Goal: Task Accomplishment & Management: Complete application form

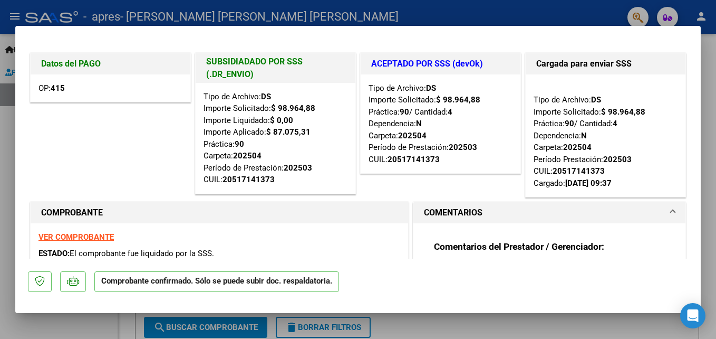
click at [188, 143] on div "Datos del PAGO OP: 415" at bounding box center [110, 125] width 165 height 149
click at [453, 324] on div at bounding box center [358, 169] width 716 height 339
type input "$ 0,00"
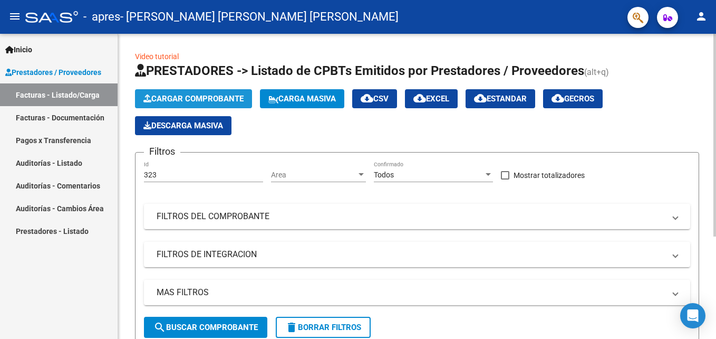
click at [214, 94] on span "Cargar Comprobante" at bounding box center [193, 98] width 100 height 9
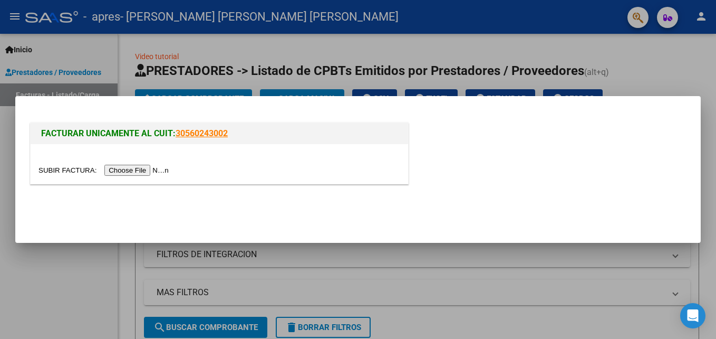
click at [124, 170] on input "file" at bounding box center [104, 170] width 133 height 11
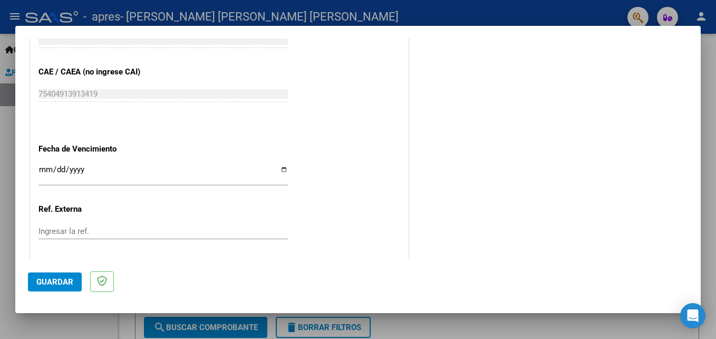
scroll to position [683, 0]
click at [280, 169] on input "Ingresar la fecha" at bounding box center [162, 171] width 249 height 17
type input "[DATE]"
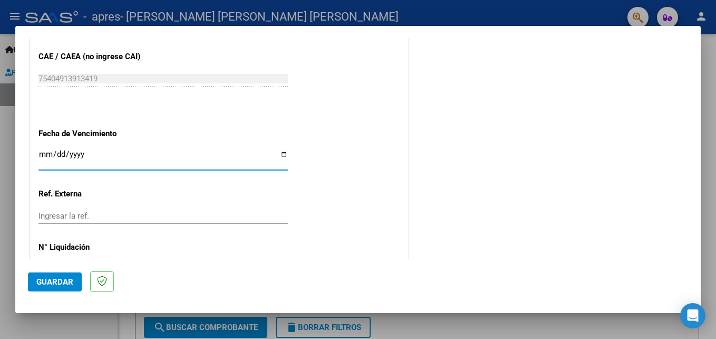
scroll to position [736, 0]
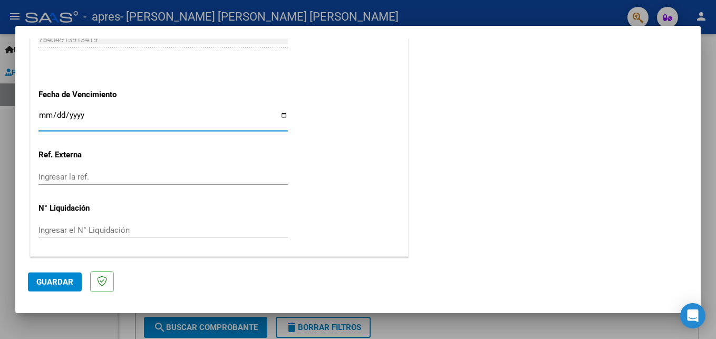
click at [67, 283] on span "Guardar" at bounding box center [54, 281] width 37 height 9
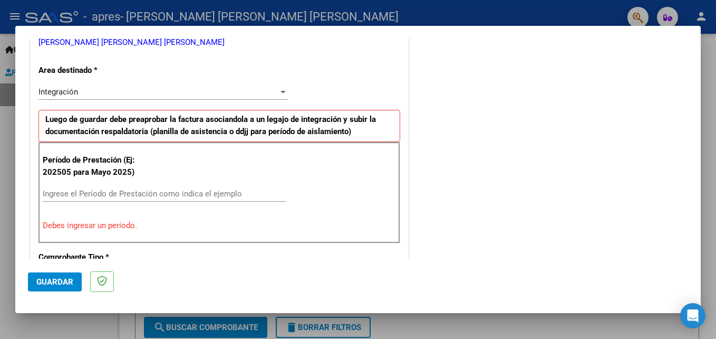
scroll to position [205, 0]
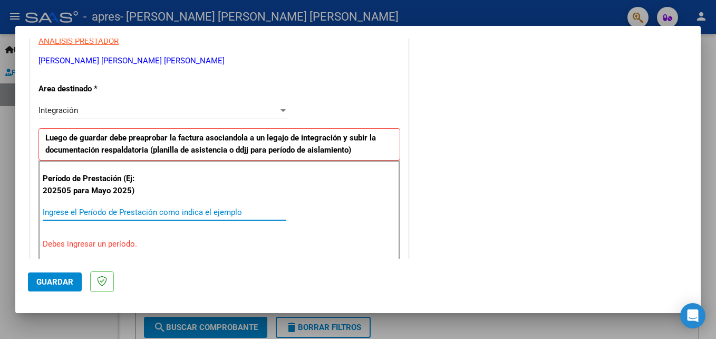
click at [89, 209] on input "Ingrese el Período de Prestación como indica el ejemplo" at bounding box center [165, 211] width 244 height 9
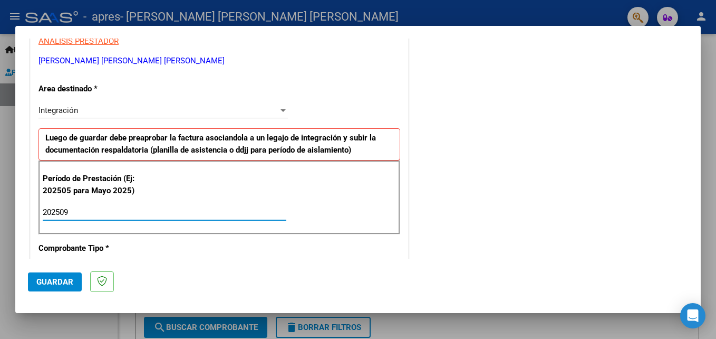
type input "202509"
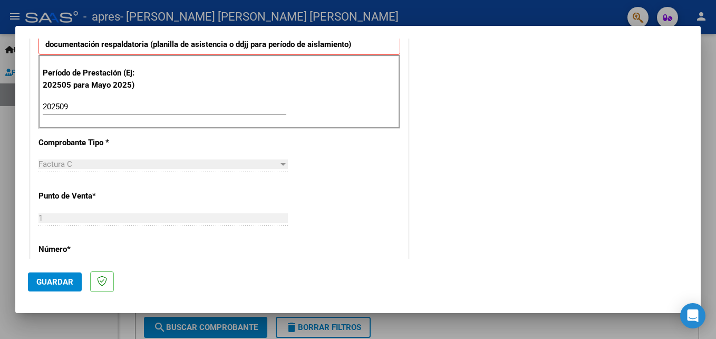
click at [43, 281] on span "Guardar" at bounding box center [54, 281] width 37 height 9
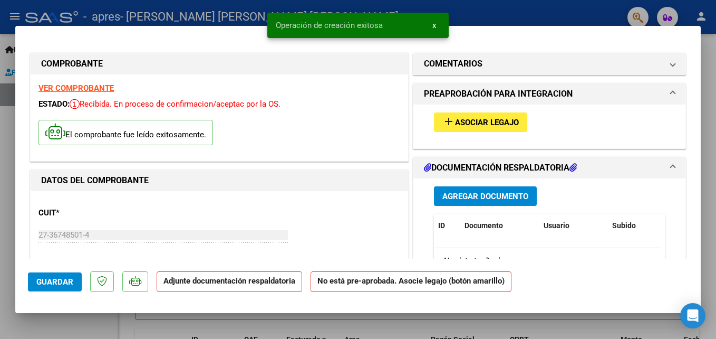
scroll to position [53, 0]
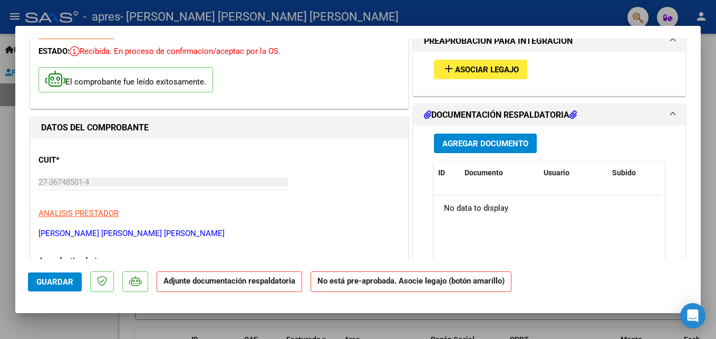
click at [480, 140] on span "Agregar Documento" at bounding box center [485, 143] width 86 height 9
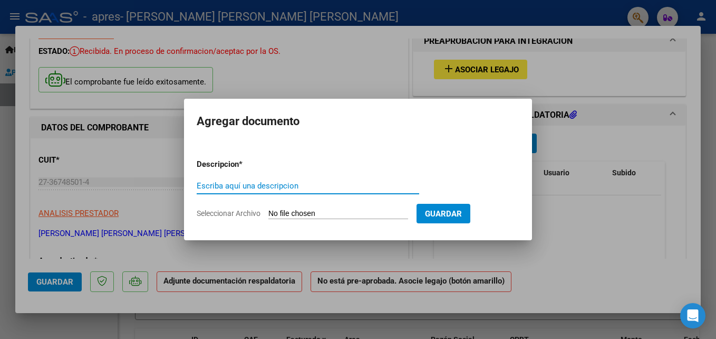
click at [228, 187] on input "Escriba aquí una descripcion" at bounding box center [308, 185] width 223 height 9
type input "PLAN SEPT"
click at [302, 215] on input "Seleccionar Archivo" at bounding box center [338, 214] width 140 height 10
click at [314, 211] on input "Seleccionar Archivo" at bounding box center [338, 214] width 140 height 10
type input "C:\fakepath\[PERSON_NAME] PLAN SEPT.pdf"
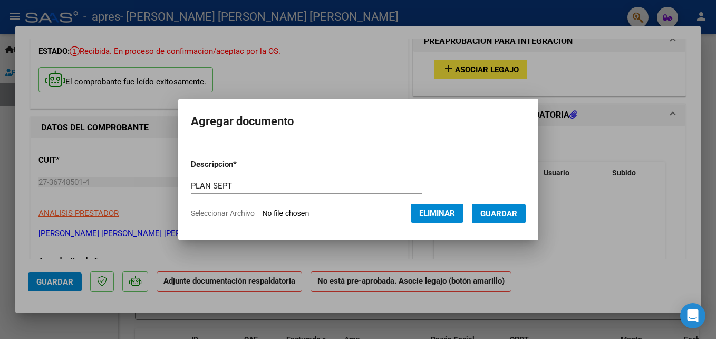
click at [497, 217] on span "Guardar" at bounding box center [498, 213] width 37 height 9
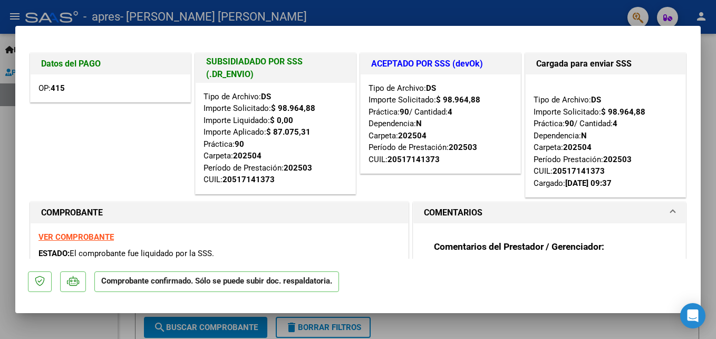
click at [713, 182] on div at bounding box center [358, 169] width 716 height 339
type input "$ 0,00"
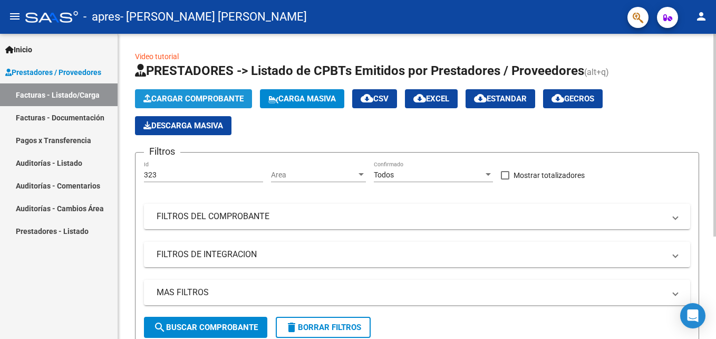
click at [190, 94] on span "Cargar Comprobante" at bounding box center [193, 98] width 100 height 9
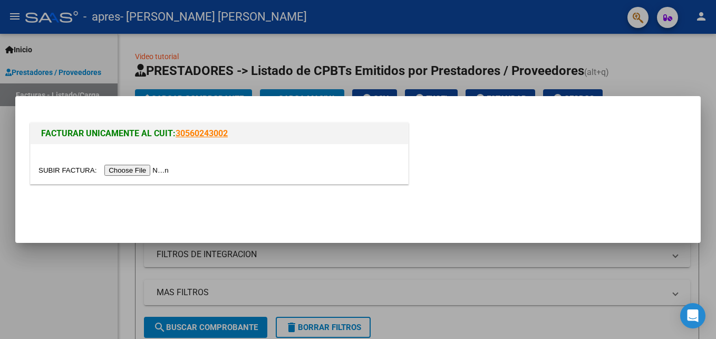
click at [125, 169] on input "file" at bounding box center [104, 170] width 133 height 11
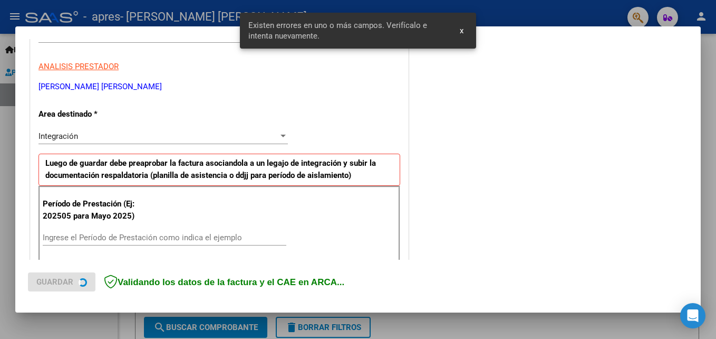
scroll to position [237, 0]
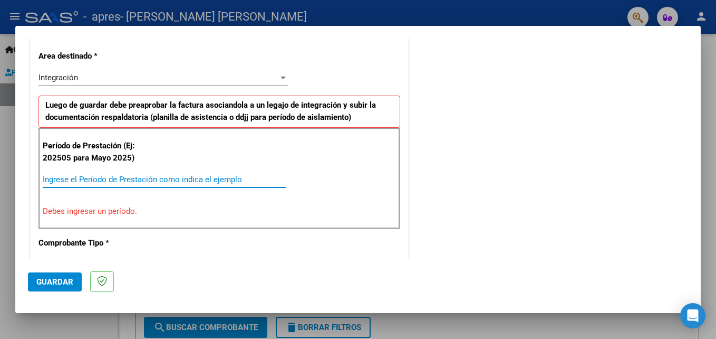
click at [98, 178] on input "Ingrese el Período de Prestación como indica el ejemplo" at bounding box center [165, 179] width 244 height 9
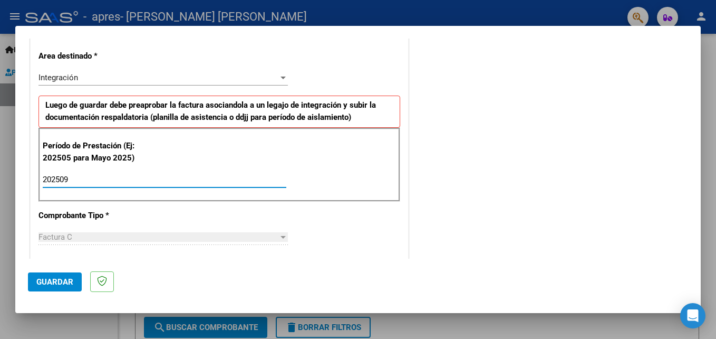
type input "202509"
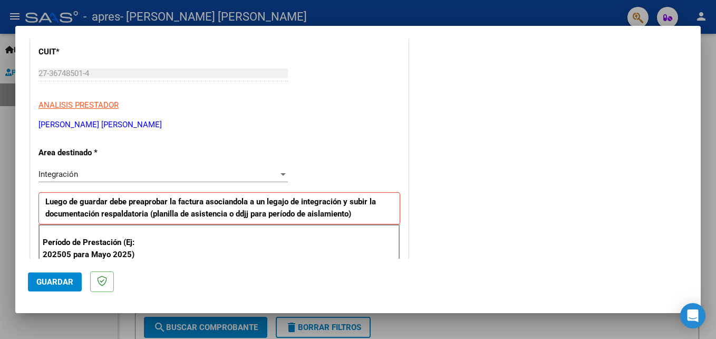
scroll to position [132, 0]
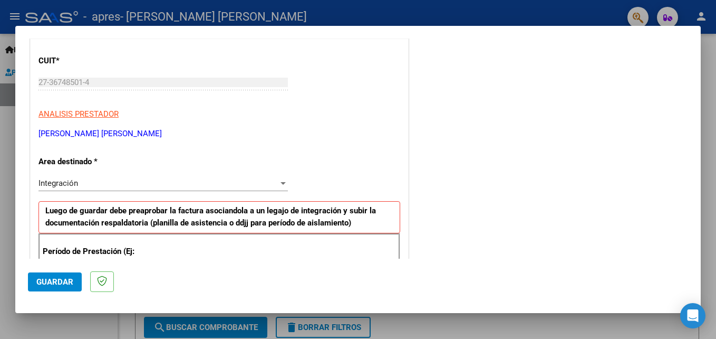
click at [128, 185] on div "Integración" at bounding box center [158, 182] width 240 height 9
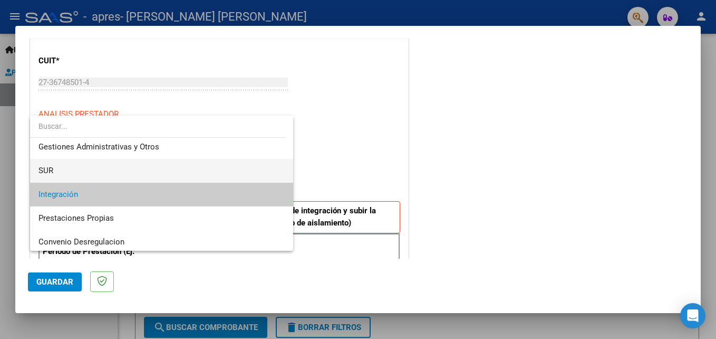
scroll to position [53, 0]
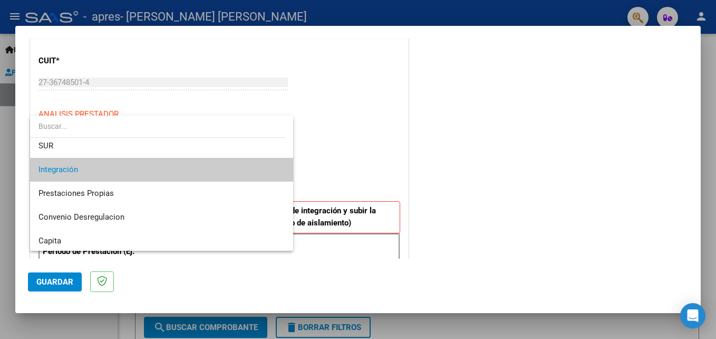
click at [109, 171] on span "Integración" at bounding box center [161, 170] width 246 height 24
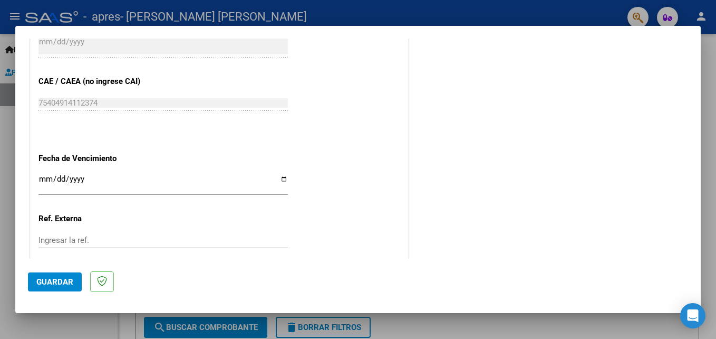
scroll to position [659, 0]
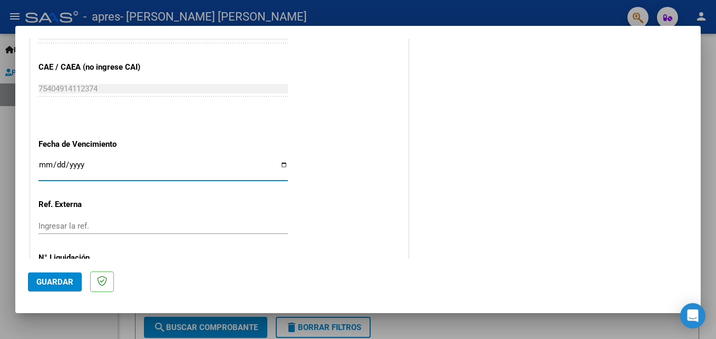
click at [285, 165] on input "Ingresar la fecha" at bounding box center [162, 168] width 249 height 17
type input "[DATE]"
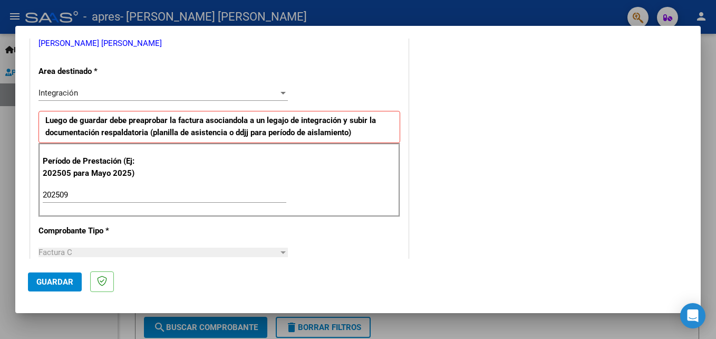
scroll to position [264, 0]
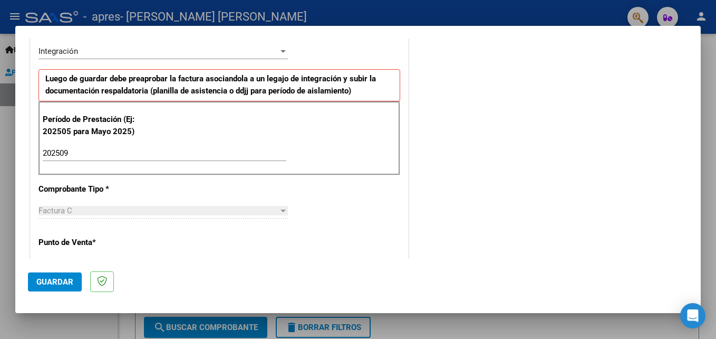
click at [55, 282] on span "Guardar" at bounding box center [54, 281] width 37 height 9
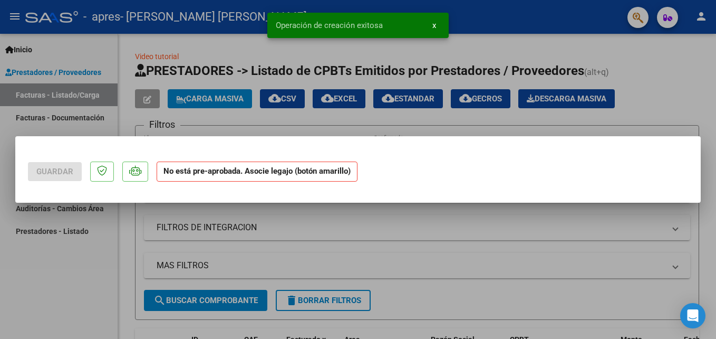
scroll to position [0, 0]
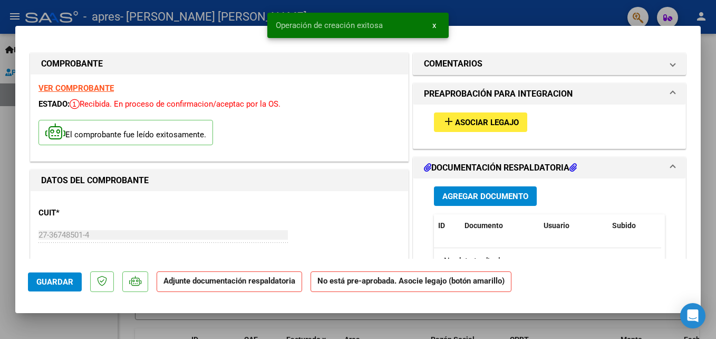
click at [474, 194] on span "Agregar Documento" at bounding box center [485, 195] width 86 height 9
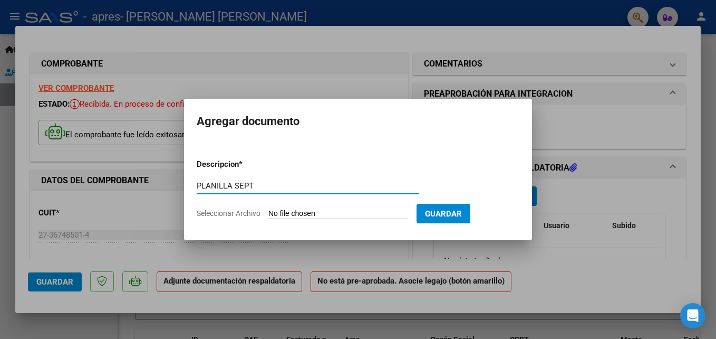
type input "PLANILLA SEPT"
click at [309, 215] on input "Seleccionar Archivo" at bounding box center [338, 214] width 140 height 10
type input "C:\fakepath\MEGLIOLI PLAN SEPT.pdf"
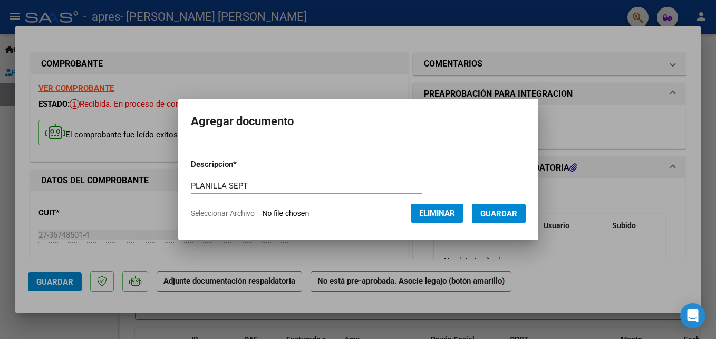
click at [496, 206] on button "Guardar" at bounding box center [499, 214] width 54 height 20
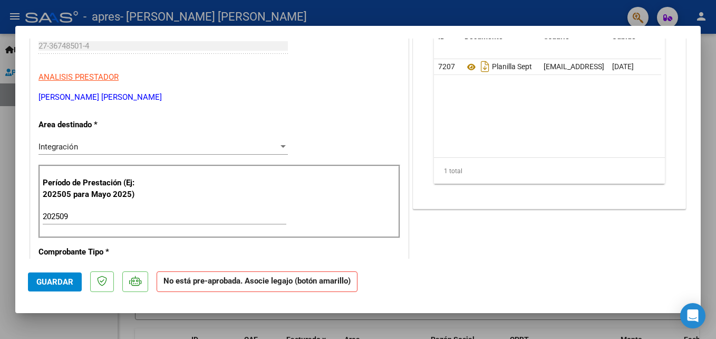
scroll to position [211, 0]
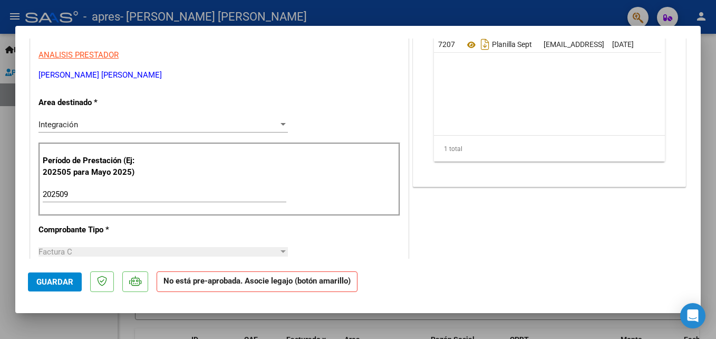
click at [60, 277] on span "Guardar" at bounding box center [54, 281] width 37 height 9
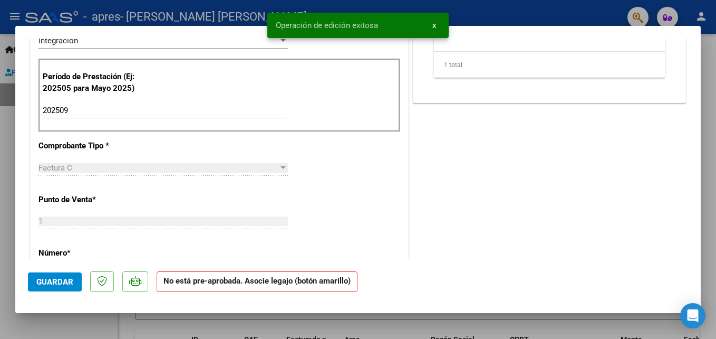
scroll to position [316, 0]
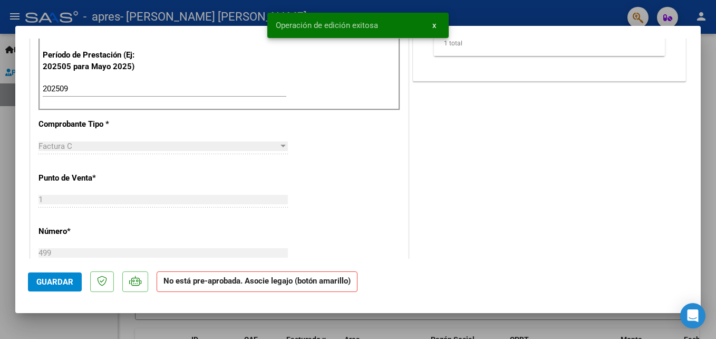
click at [580, 192] on div "COMENTARIOS Comentarios del Prestador / Gerenciador: PREAPROBACIÓN PARA INTEGRA…" at bounding box center [549, 186] width 277 height 904
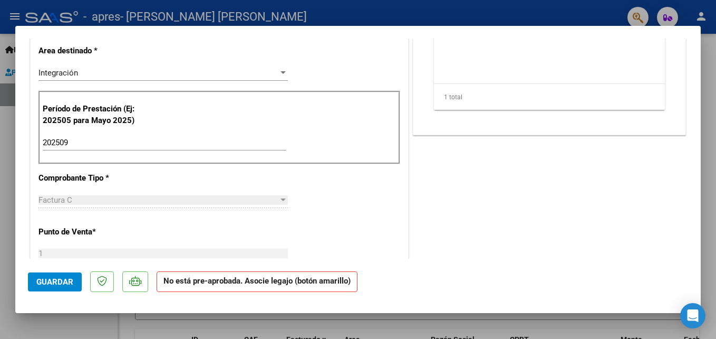
scroll to position [264, 0]
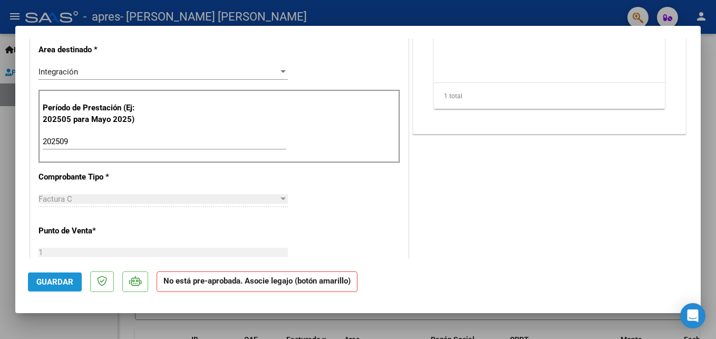
click at [55, 276] on button "Guardar" at bounding box center [55, 281] width 54 height 19
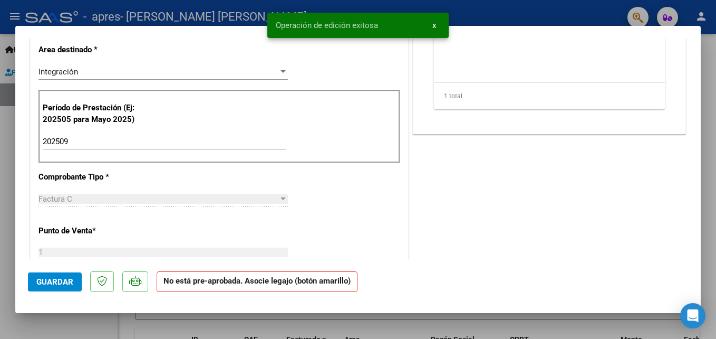
click at [711, 176] on div at bounding box center [358, 169] width 716 height 339
type input "$ 0,00"
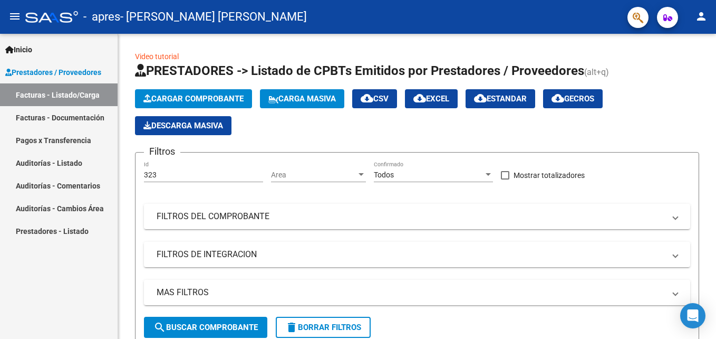
click at [61, 111] on link "Facturas - Documentación" at bounding box center [59, 117] width 118 height 23
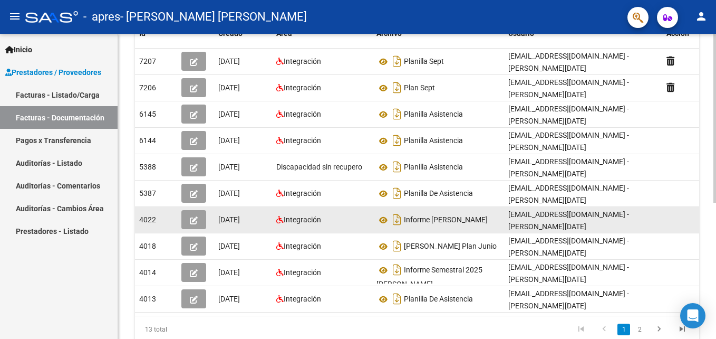
scroll to position [211, 0]
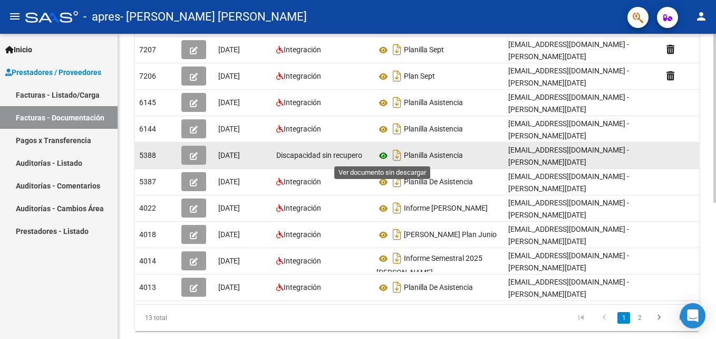
click at [381, 156] on icon at bounding box center [383, 155] width 14 height 13
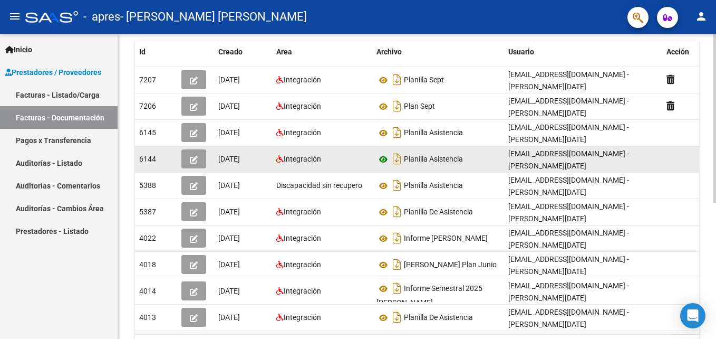
scroll to position [192, 0]
